Goal: Information Seeking & Learning: Learn about a topic

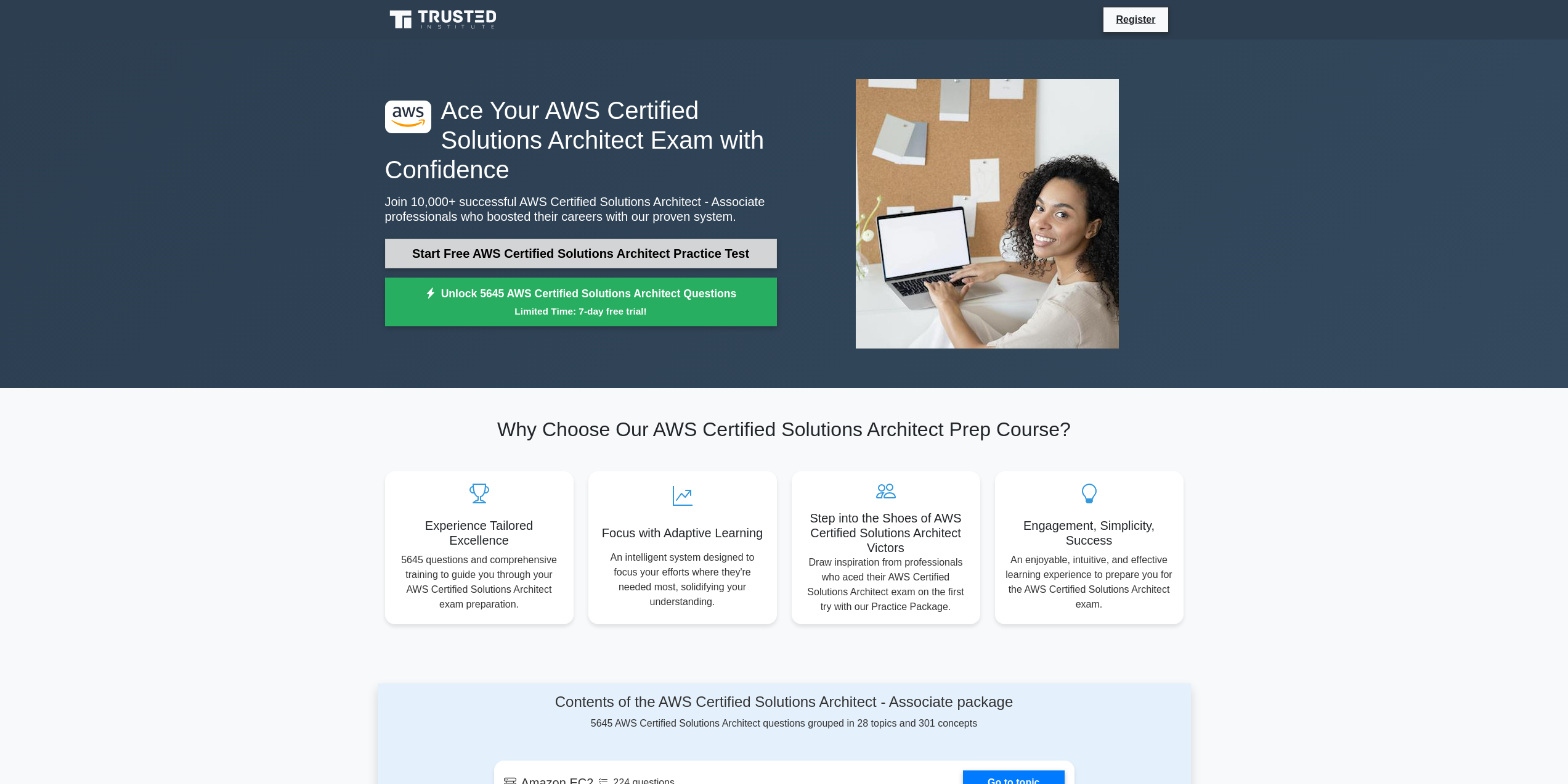
click at [557, 248] on link "Start Free AWS Certified Solutions Architect Practice Test" at bounding box center [581, 254] width 392 height 30
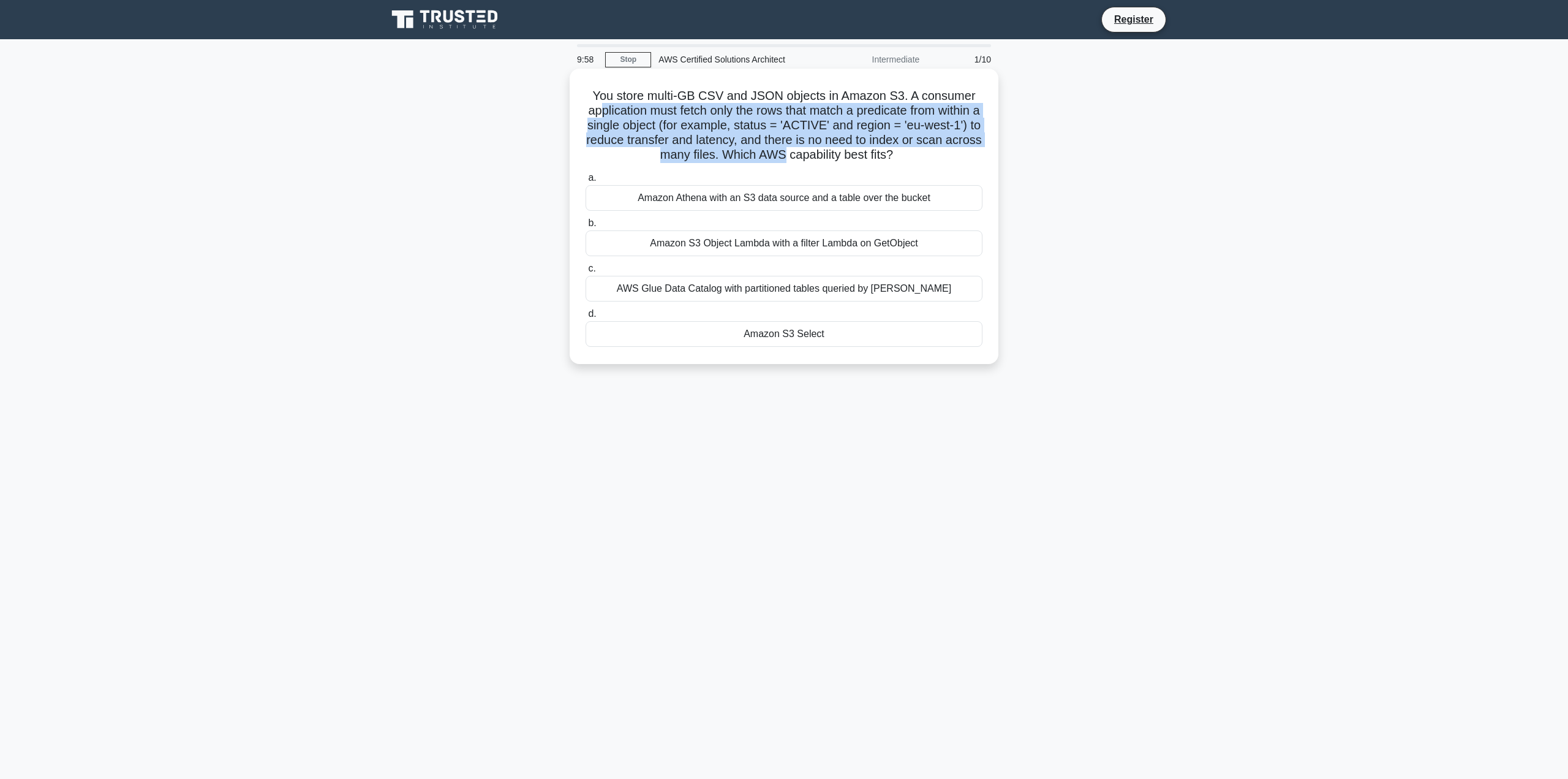
drag, startPoint x: 601, startPoint y: 108, endPoint x: 822, endPoint y: 162, distance: 227.5
click at [822, 162] on h5 "You store multi-GB CSV and JSON objects in Amazon S3. A consumer application mu…" at bounding box center [784, 125] width 400 height 75
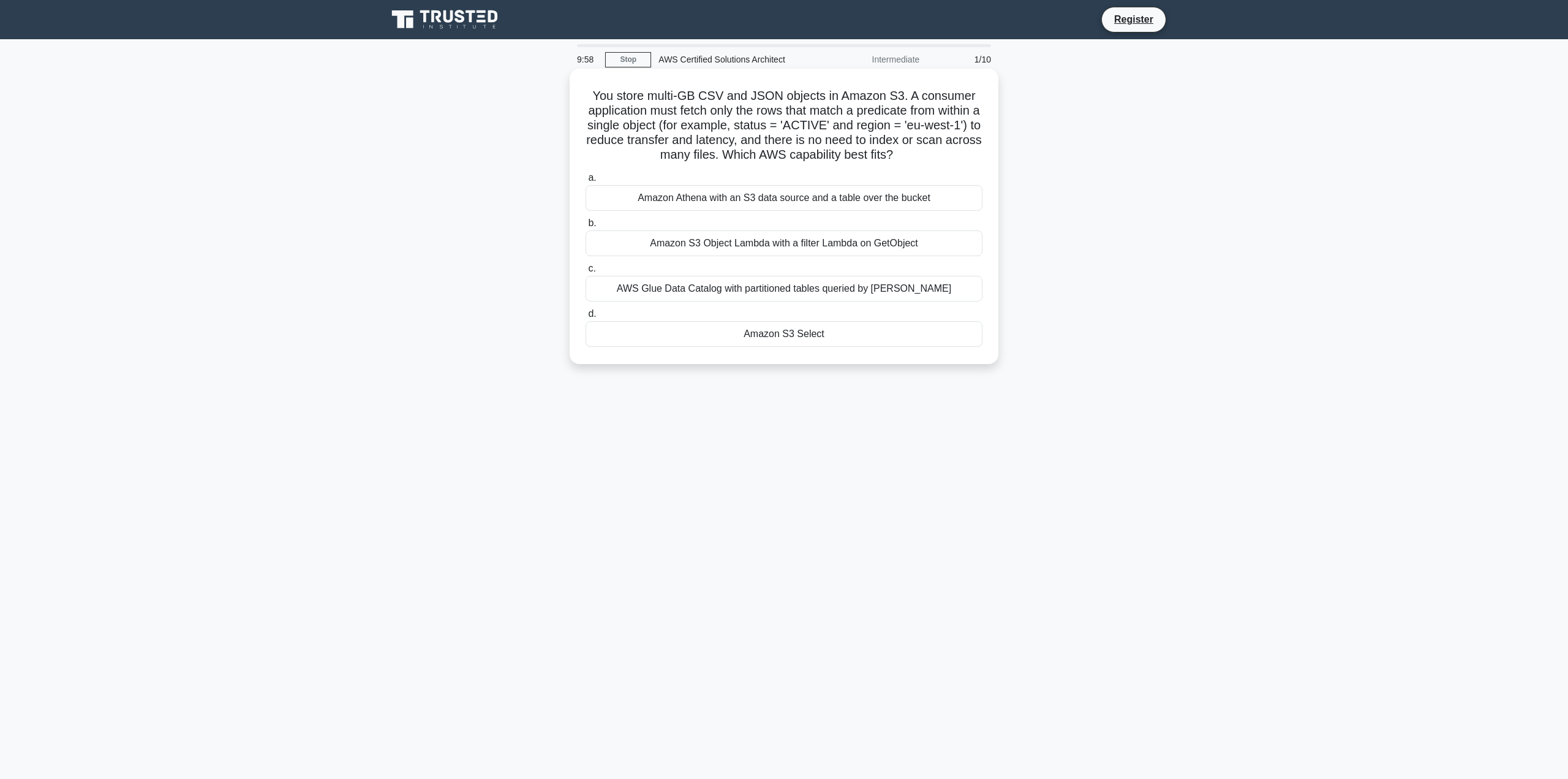
click at [838, 166] on div "You store multi-GB CSV and JSON objects in Amazon S3. A consumer application mu…" at bounding box center [784, 216] width 419 height 286
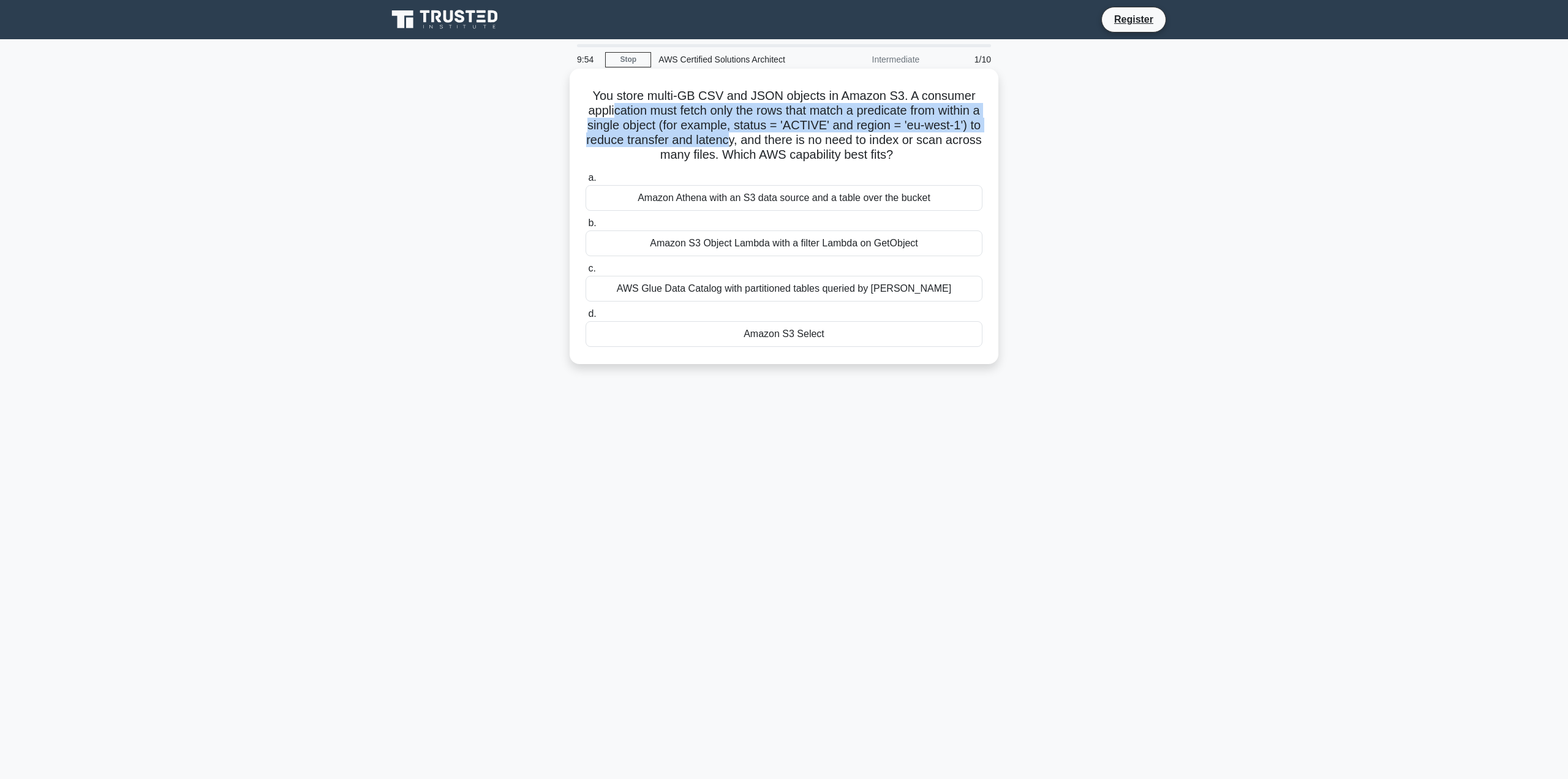
drag, startPoint x: 758, startPoint y: 142, endPoint x: 772, endPoint y: 144, distance: 14.1
click at [768, 144] on h5 "You store multi-GB CSV and JSON objects in Amazon S3. A consumer application mu…" at bounding box center [784, 125] width 400 height 75
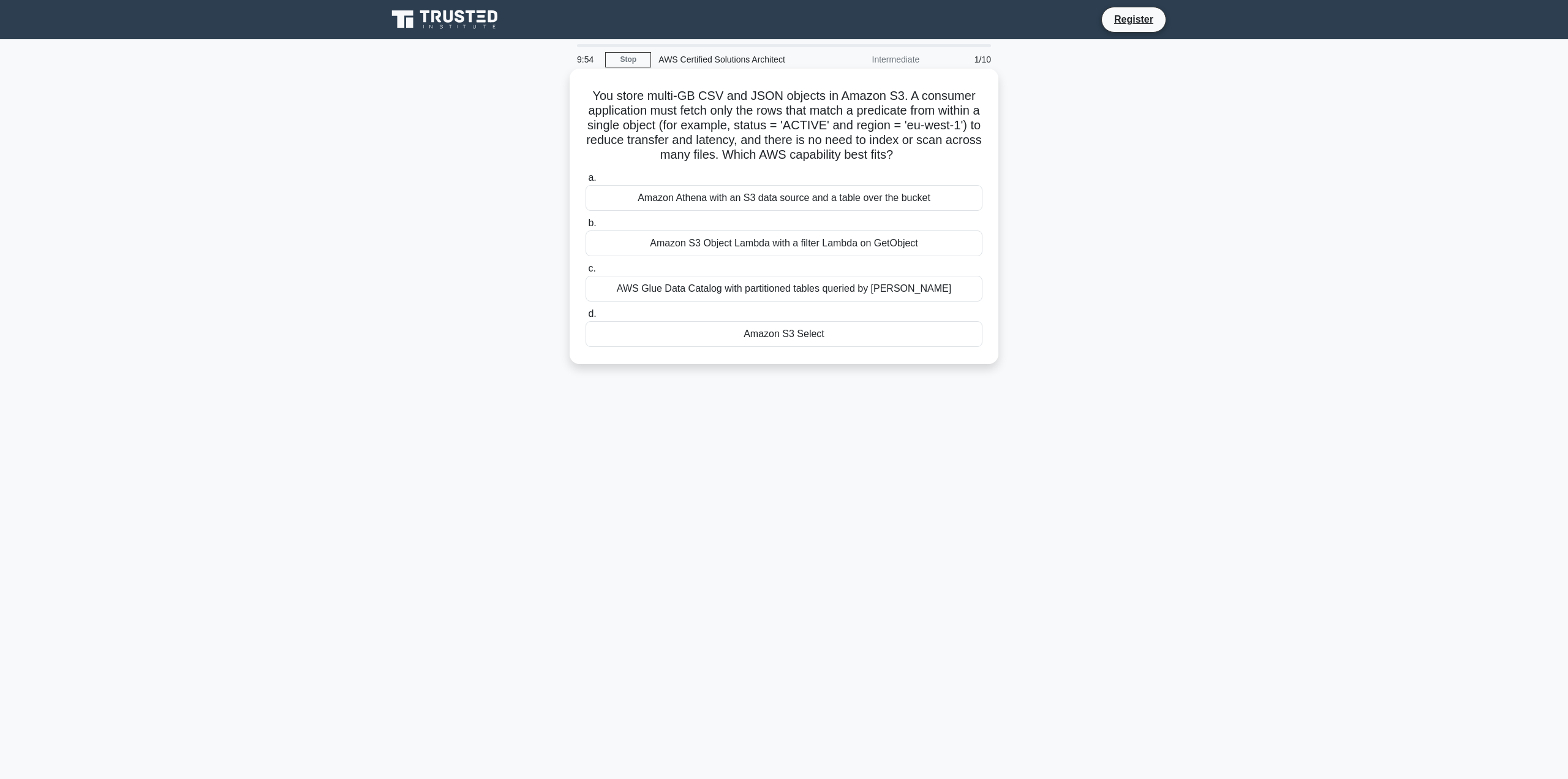
click at [773, 144] on h5 "You store multi-GB CSV and JSON objects in Amazon S3. A consumer application mu…" at bounding box center [784, 125] width 400 height 75
click at [742, 196] on div "Amazon Athena with an S3 data source and a table over the bucket" at bounding box center [784, 198] width 397 height 26
click at [586, 182] on input "a. Amazon Athena with an S3 data source and a table over the bucket" at bounding box center [586, 178] width 0 height 8
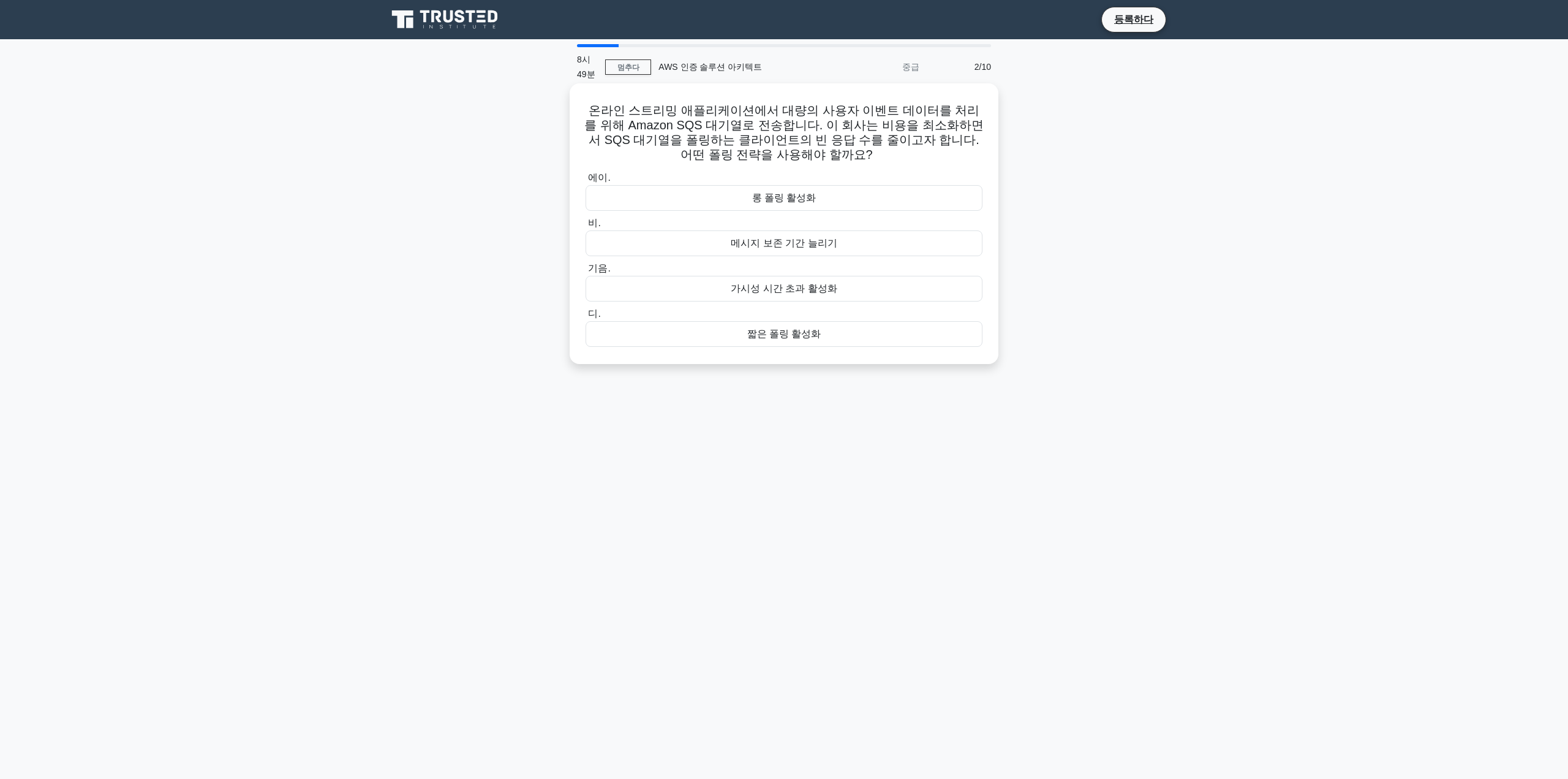
click at [849, 339] on div "짧은 폴링 활성화" at bounding box center [784, 334] width 397 height 26
click at [586, 318] on input "디. 짧은 폴링 활성화" at bounding box center [586, 313] width 0 height 8
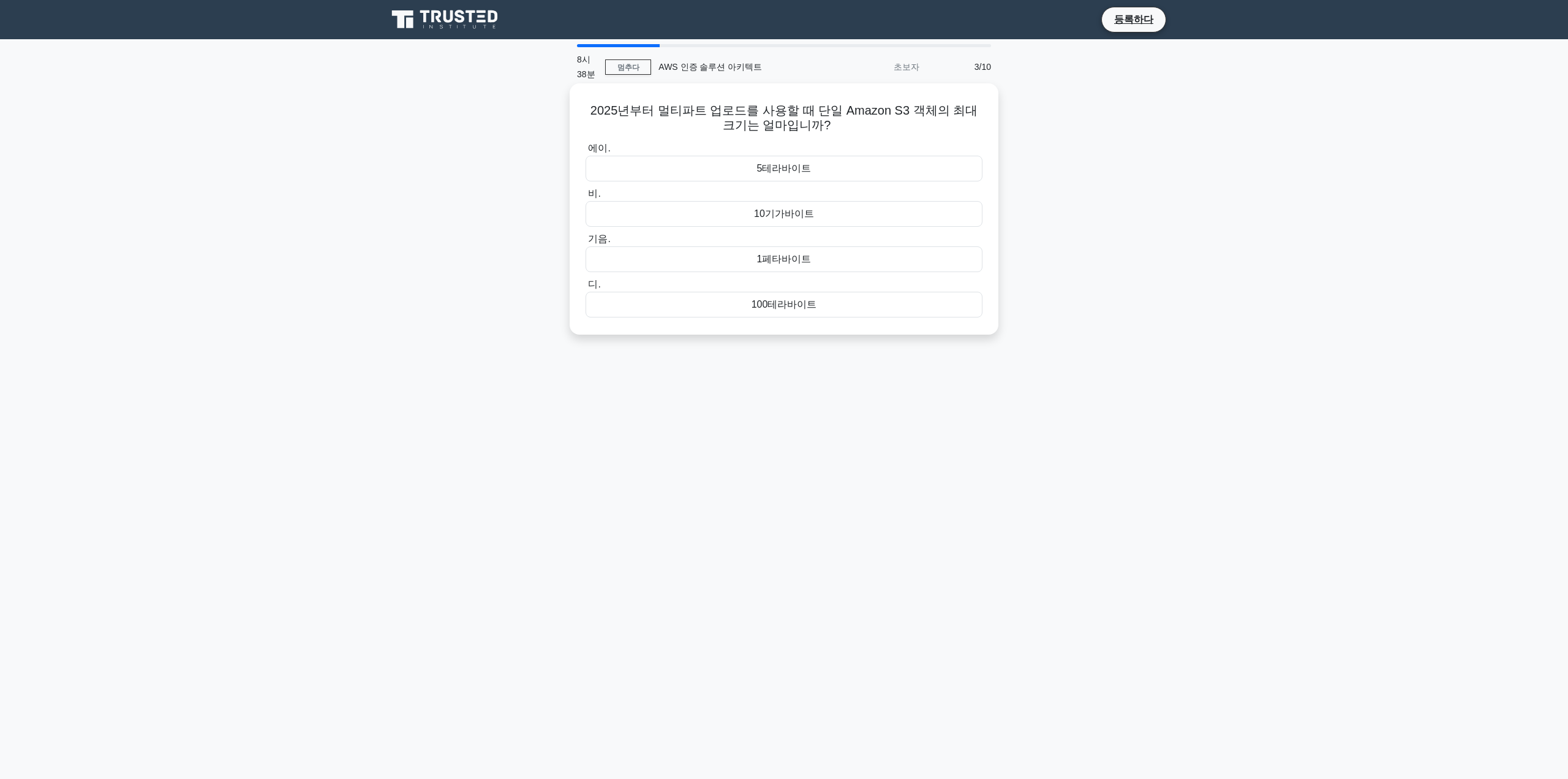
click at [857, 219] on div "10기가바이트" at bounding box center [784, 214] width 397 height 26
click at [586, 198] on input "비. 10기가바이트" at bounding box center [586, 194] width 0 height 8
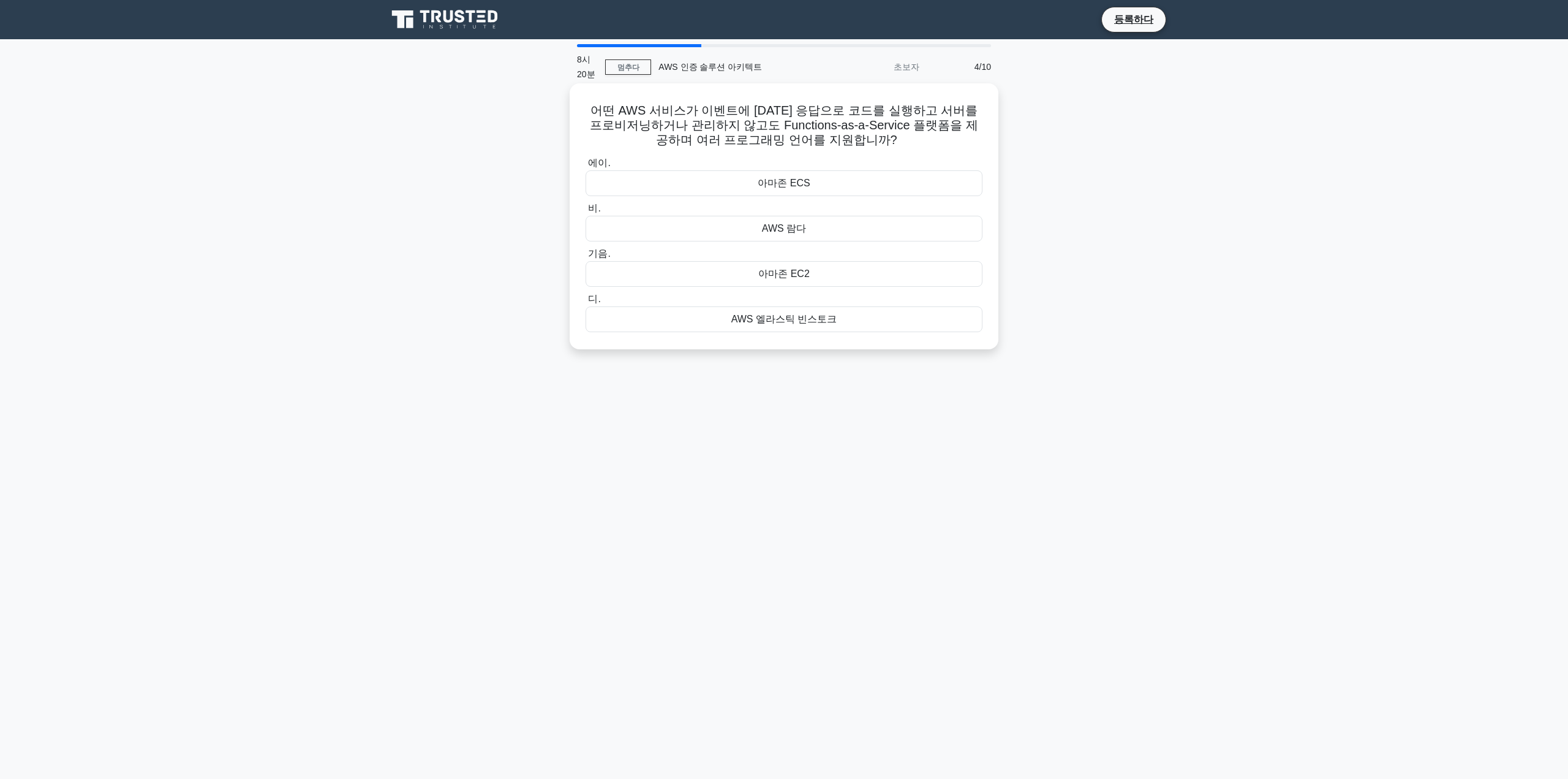
click at [864, 226] on div "AWS 람다" at bounding box center [784, 229] width 397 height 26
click at [586, 212] on input "비. AWS 람다" at bounding box center [586, 209] width 0 height 8
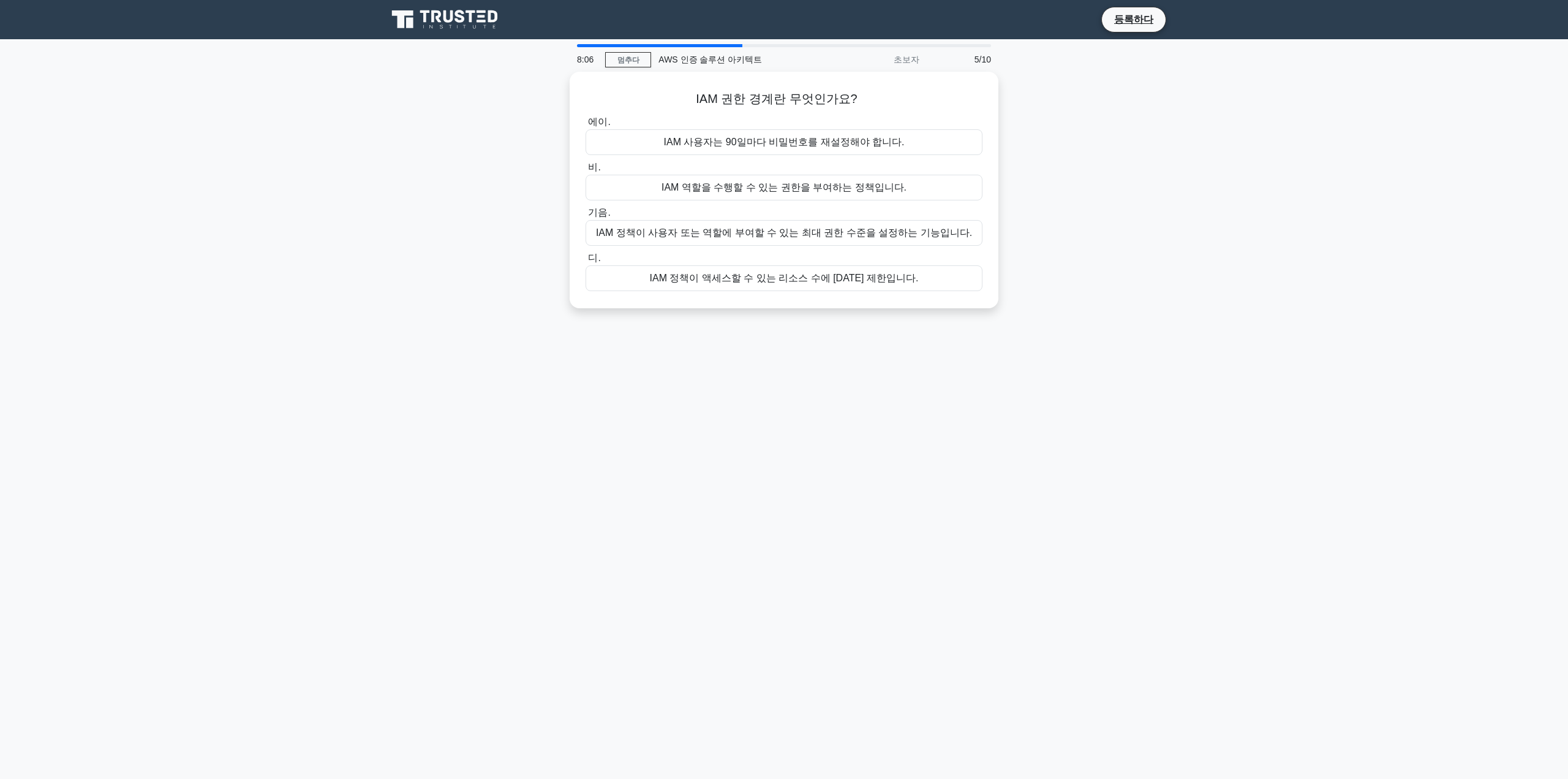
drag, startPoint x: 1250, startPoint y: 160, endPoint x: 1318, endPoint y: 108, distance: 85.6
click at [1305, 125] on main "8:06 멈추다 AWS 인증 솔루션 아키텍트 초보자 5/10 IAM 권한 경계란 무엇인가요? .spinner_0XTQ{transform-ori…" at bounding box center [784, 408] width 1568 height 739
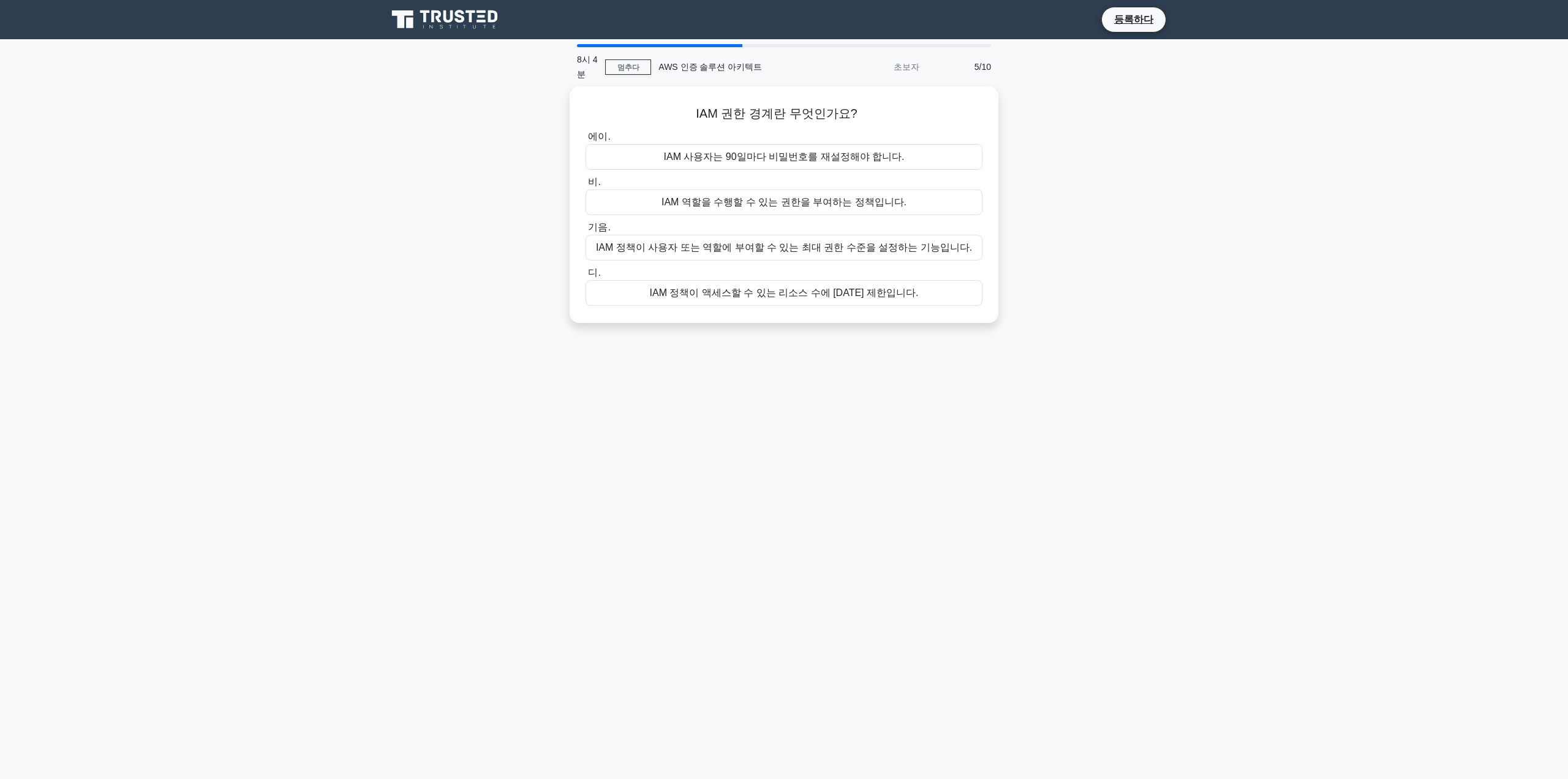
click at [1229, 272] on main "8시 4분 멈추다 AWS 인증 솔루션 아키텍트 초보자 5/10 IAM 권한 경계란 무엇인가요? .spinner_0XTQ{transform-or…" at bounding box center [784, 408] width 1568 height 739
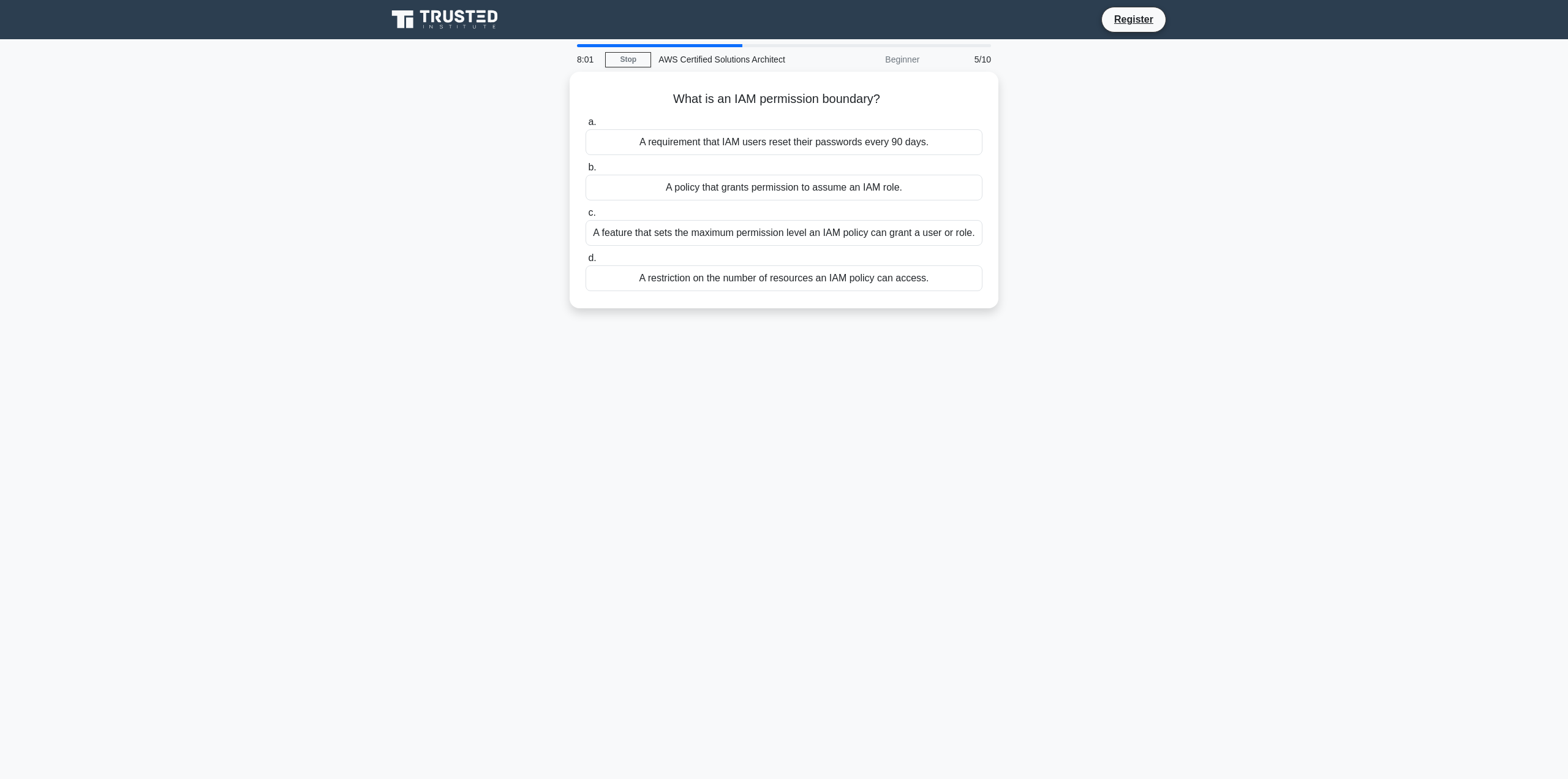
click at [1303, 299] on main "8:01 Stop AWS Certified Solutions Architect Beginner 5/10 What is an IAM permis…" at bounding box center [784, 408] width 1568 height 739
click at [937, 191] on div "A policy that grants permission to assume an IAM role." at bounding box center [784, 185] width 397 height 26
click at [586, 169] on input "b. A policy that grants permission to assume an IAM role." at bounding box center [586, 164] width 0 height 8
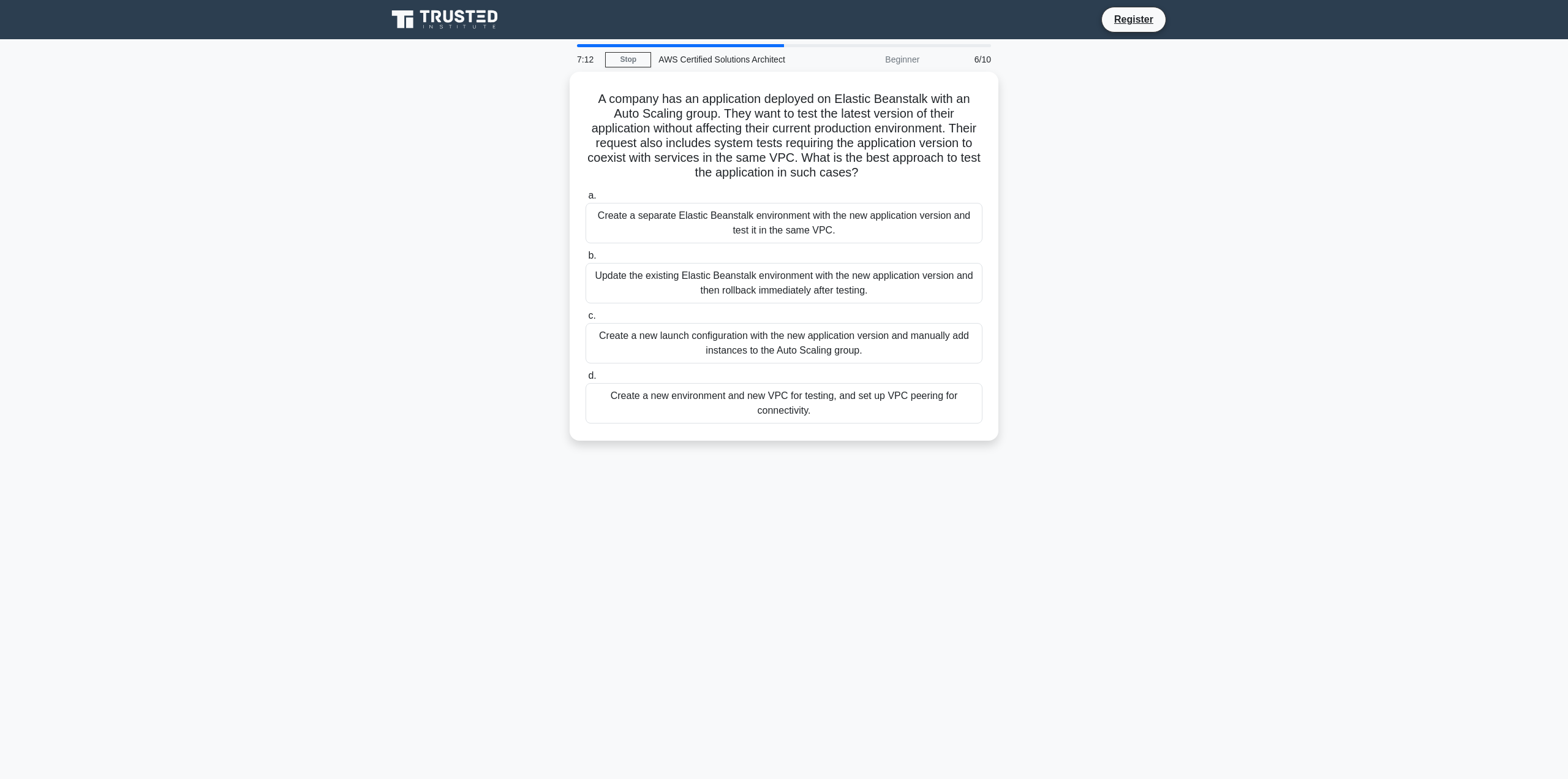
drag, startPoint x: 1259, startPoint y: 102, endPoint x: 1438, endPoint y: 36, distance: 190.8
click at [1438, 36] on nav "Register" at bounding box center [784, 19] width 1568 height 39
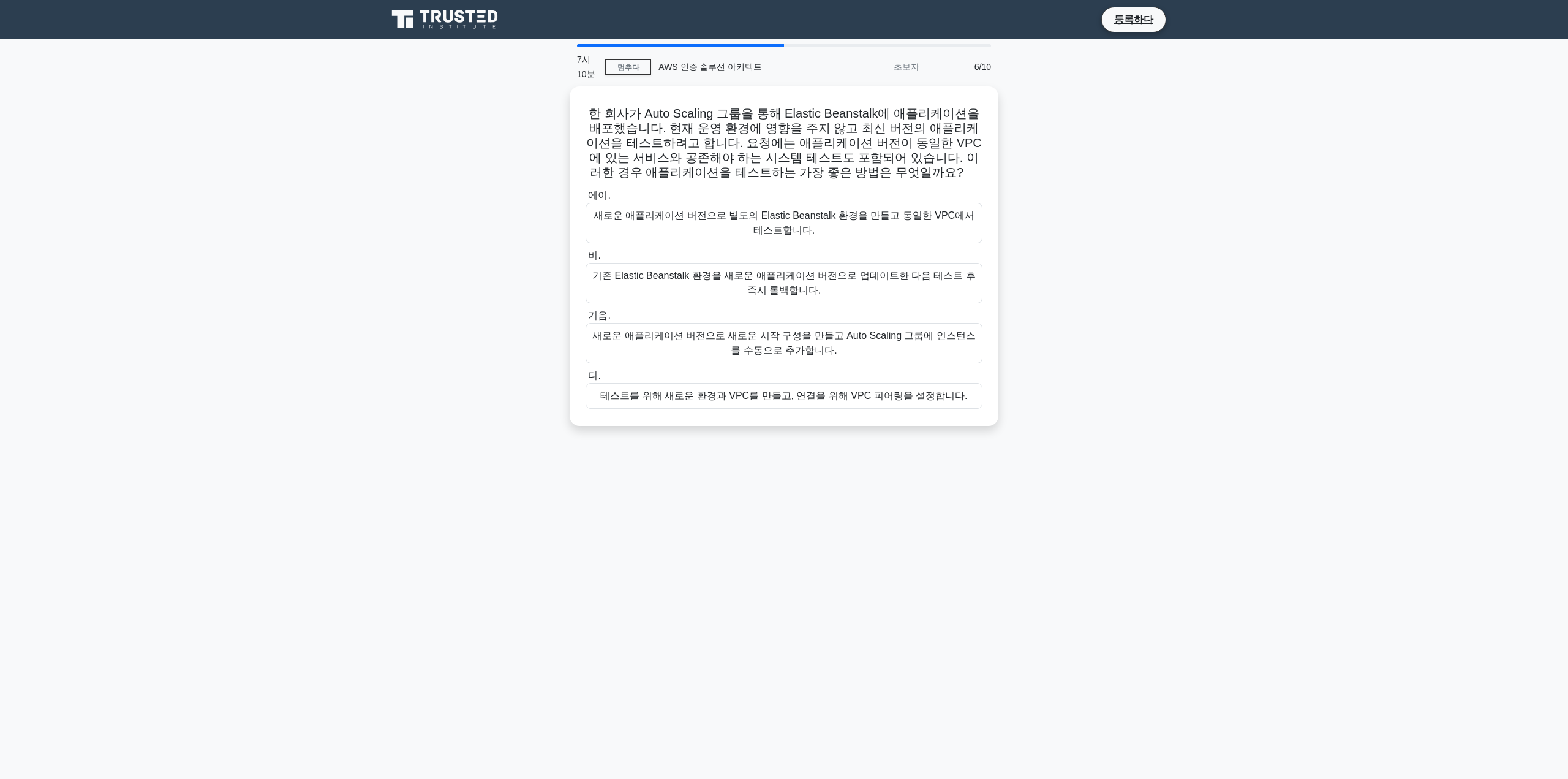
click at [1225, 323] on main "7시 10분 멈추다 AWS 인증 솔루션 아키텍트 초보자 6/10 한 회사가 Auto Scaling 그룹을 통해 Elastic Beanstalk…" at bounding box center [784, 408] width 1568 height 739
click at [876, 218] on font "새로운 애플리케이션 버전으로 별도의 Elastic Beanstalk 환경을 만들고 동일한 VPC에서 테스트합니다." at bounding box center [784, 219] width 381 height 25
click at [586, 197] on input "에이. 새로운 애플리케이션 버전으로 별도의 Elastic Beanstalk 환경을 만들고 동일한 VPC에서 테스트합니다." at bounding box center [586, 192] width 0 height 8
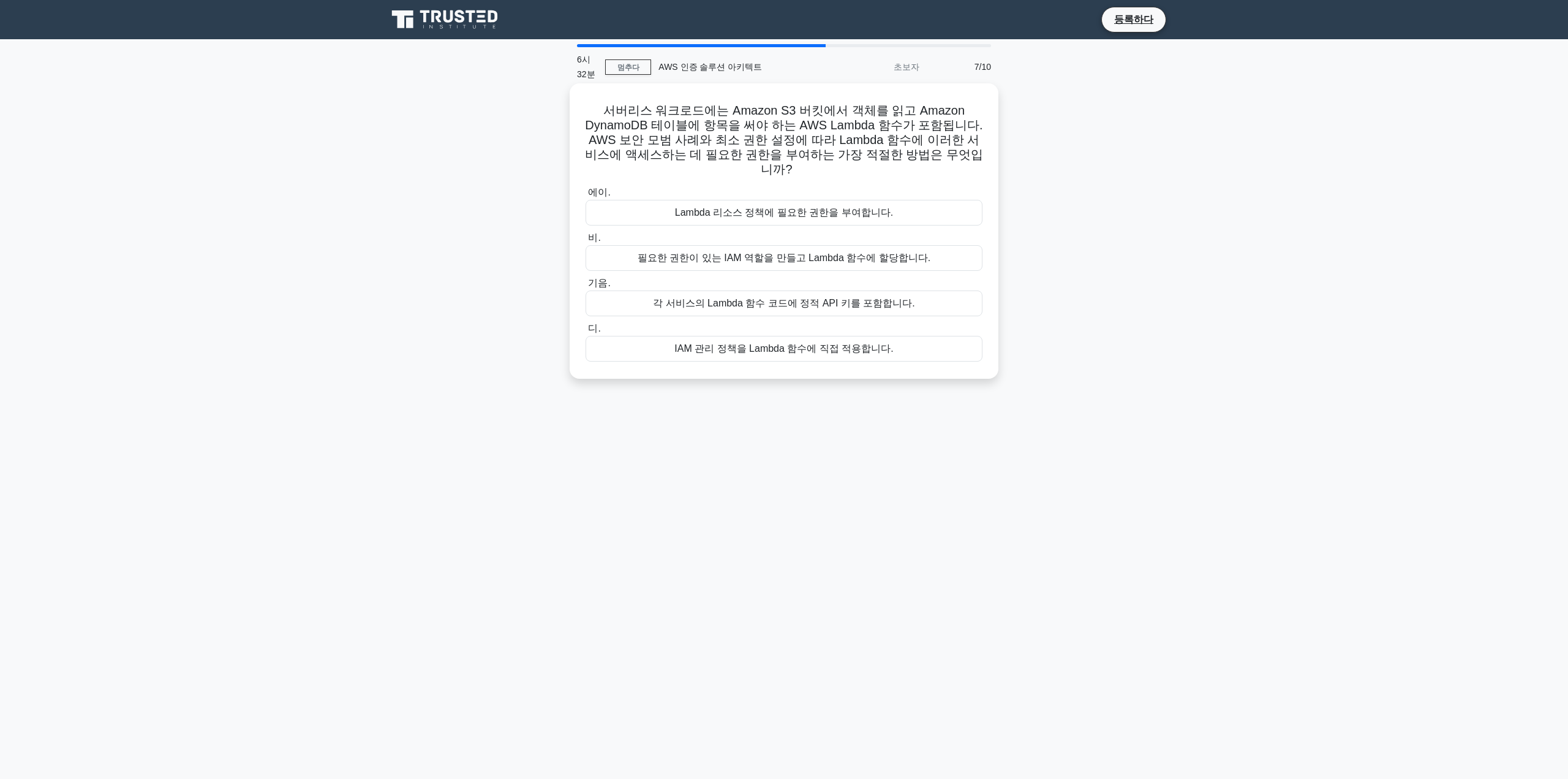
click at [942, 245] on div "필요한 권한이 있는 IAM 역할을 만들고 Lambda 함수에 할당합니다." at bounding box center [784, 258] width 397 height 26
click at [586, 242] on input "비. 필요한 권한이 있는 IAM 역할을 만들고 Lambda 함수에 할당합니다." at bounding box center [586, 237] width 0 height 8
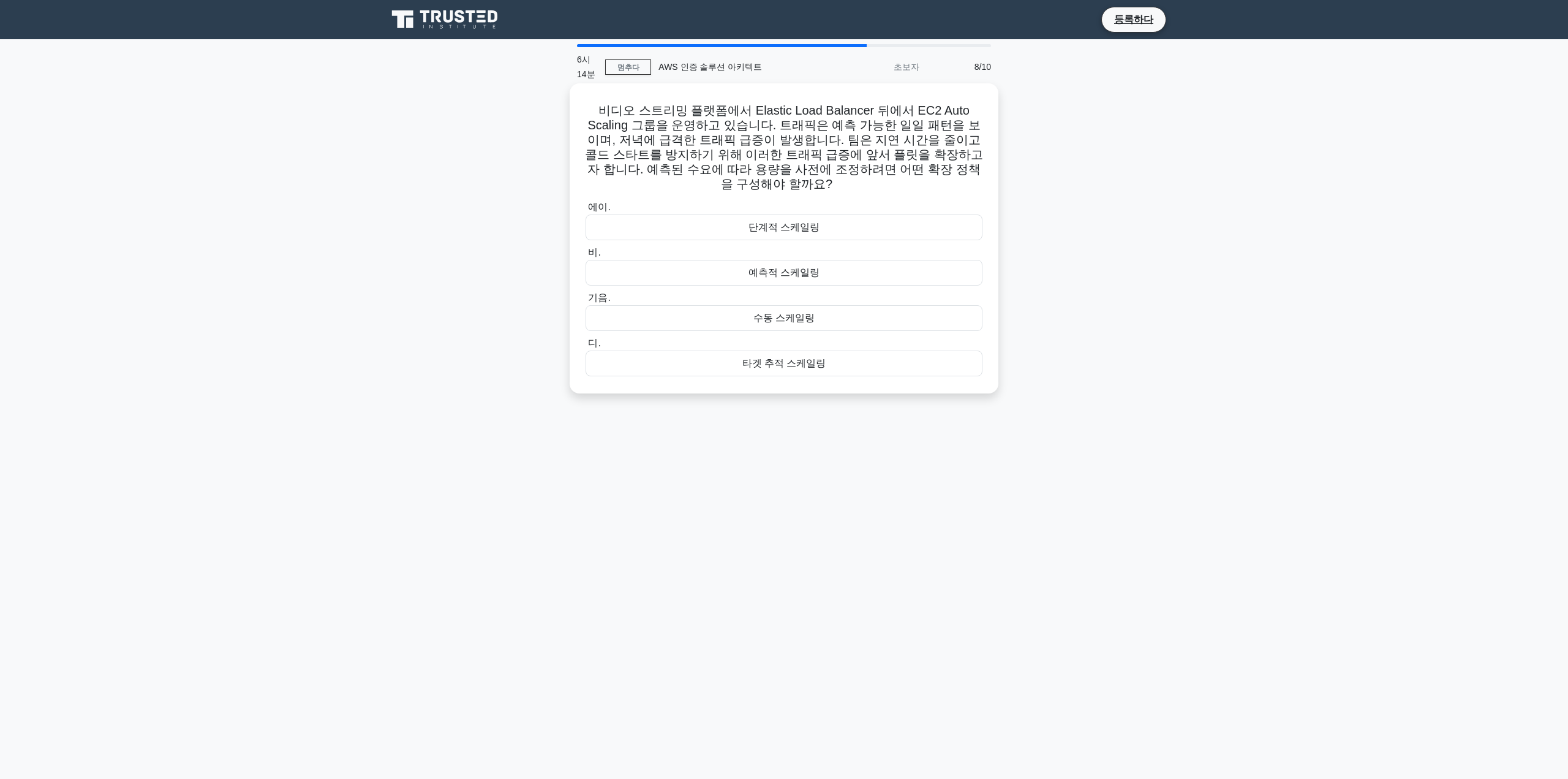
click at [942, 260] on div "예측적 스케일링" at bounding box center [784, 273] width 397 height 26
click at [586, 249] on input "비. 예측적 스케일링" at bounding box center [586, 252] width 0 height 8
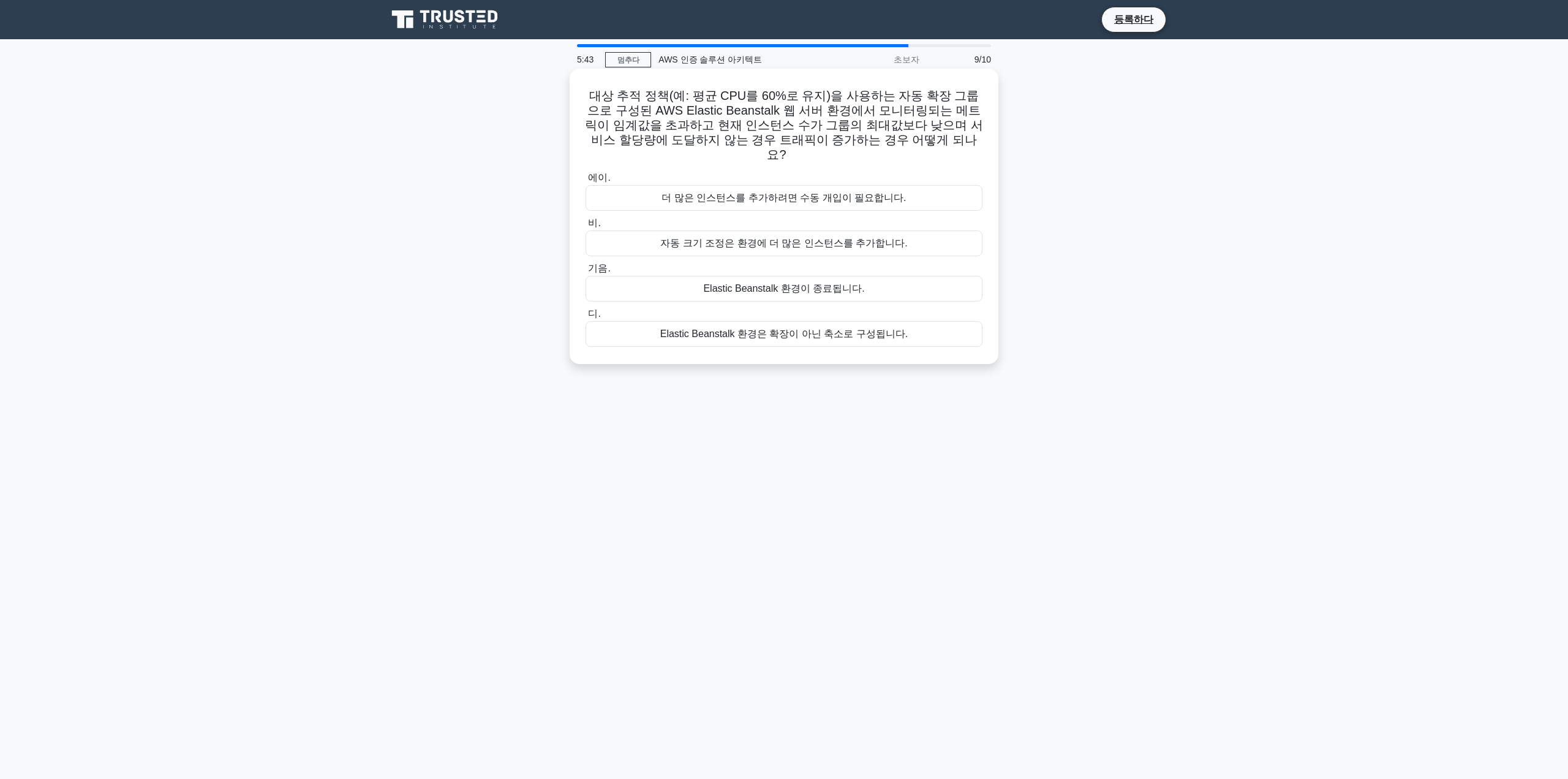
click at [937, 242] on div "자동 크기 조정은 환경에 더 많은 인스턴스를 추가합니다." at bounding box center [784, 243] width 397 height 26
click at [586, 227] on input "비. 자동 크기 조정은 환경에 더 많은 인스턴스를 추가합니다." at bounding box center [586, 223] width 0 height 8
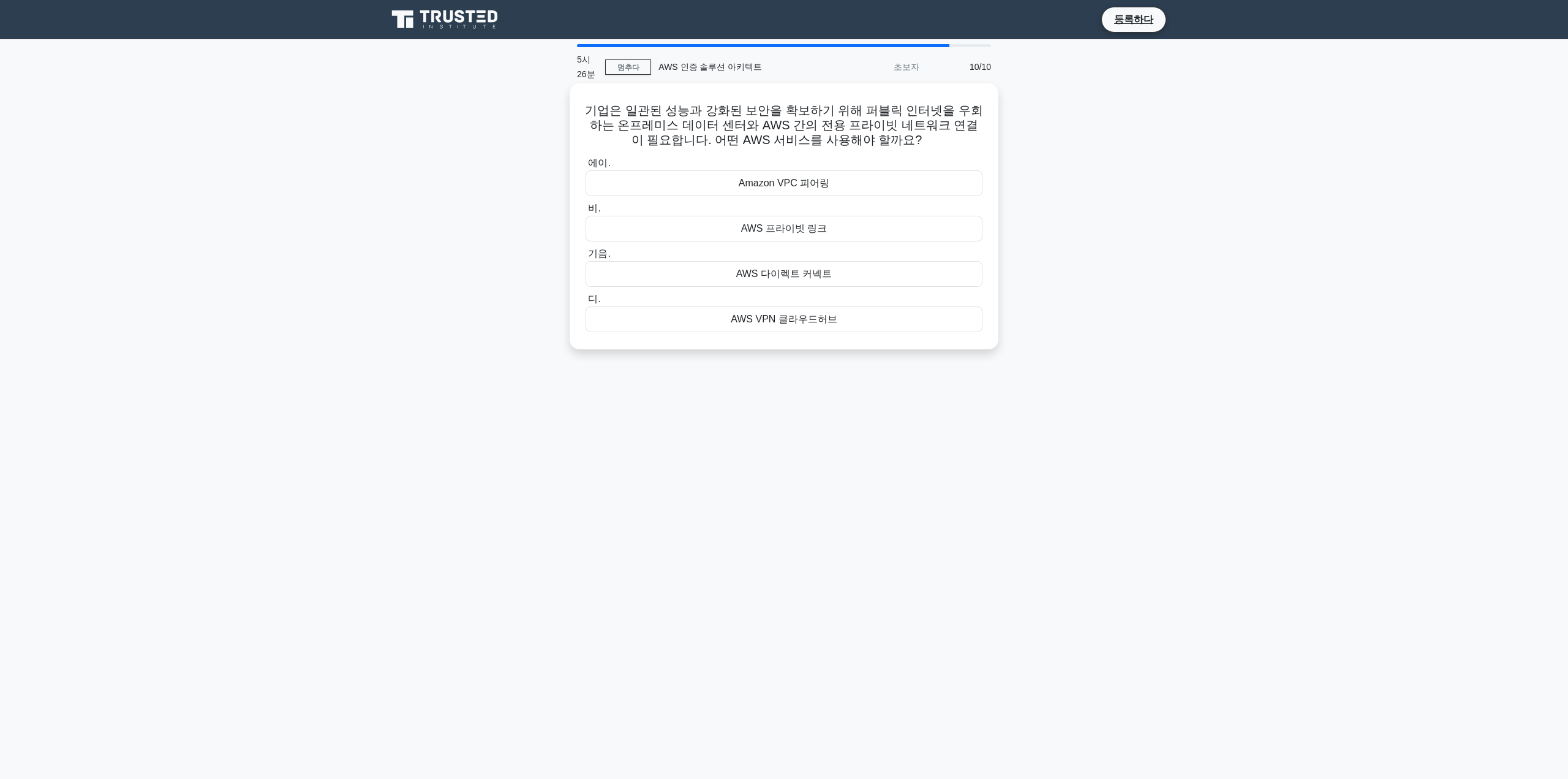
click at [848, 278] on div "AWS 다이렉트 커넥트" at bounding box center [784, 274] width 397 height 26
click at [586, 258] on input "기음. AWS 다이렉트 커넥트" at bounding box center [586, 254] width 0 height 8
